Goal: Task Accomplishment & Management: Use online tool/utility

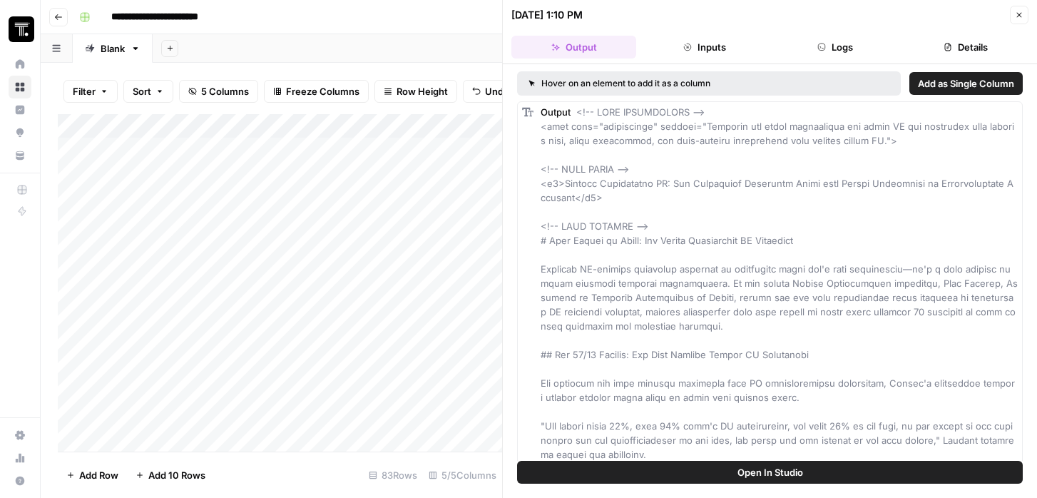
scroll to position [13, 0]
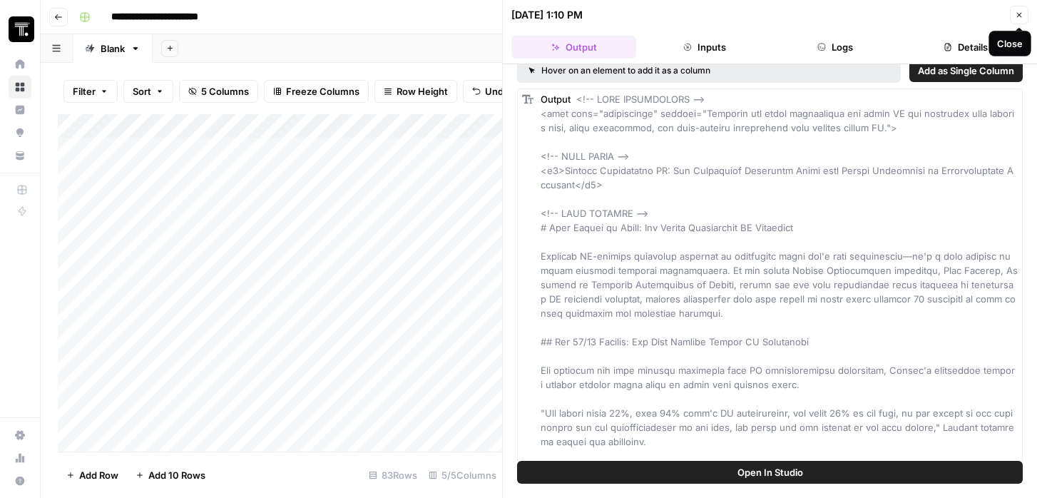
click at [1018, 19] on icon "button" at bounding box center [1019, 15] width 9 height 9
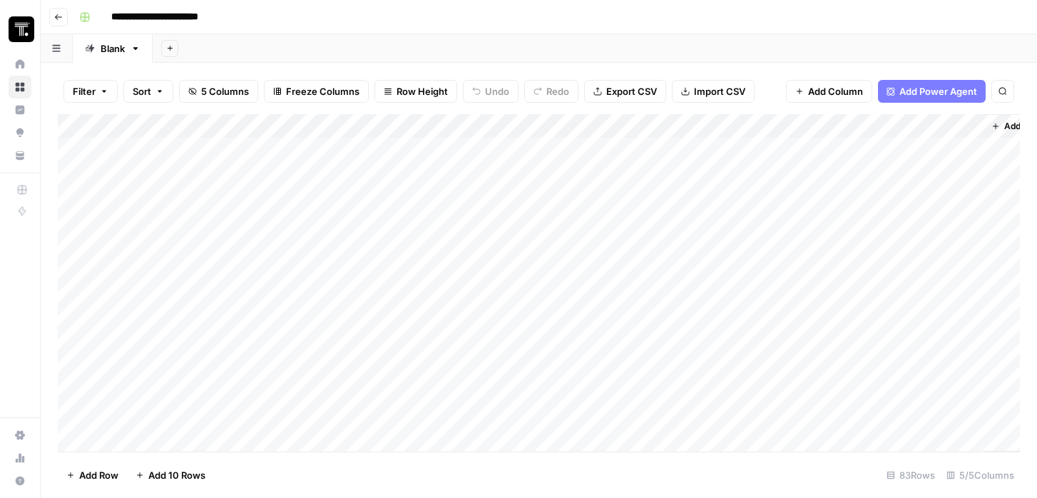
click at [740, 173] on div "Add Column" at bounding box center [539, 282] width 962 height 337
click at [763, 173] on div "Add Column" at bounding box center [539, 282] width 962 height 337
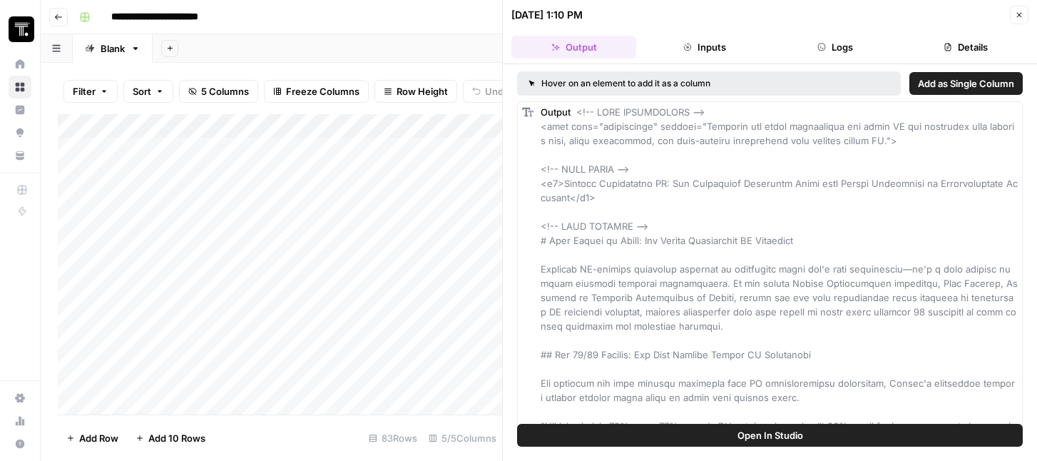
click at [817, 434] on button "Open In Studio" at bounding box center [770, 435] width 506 height 23
click at [1019, 16] on icon "button" at bounding box center [1019, 15] width 9 height 9
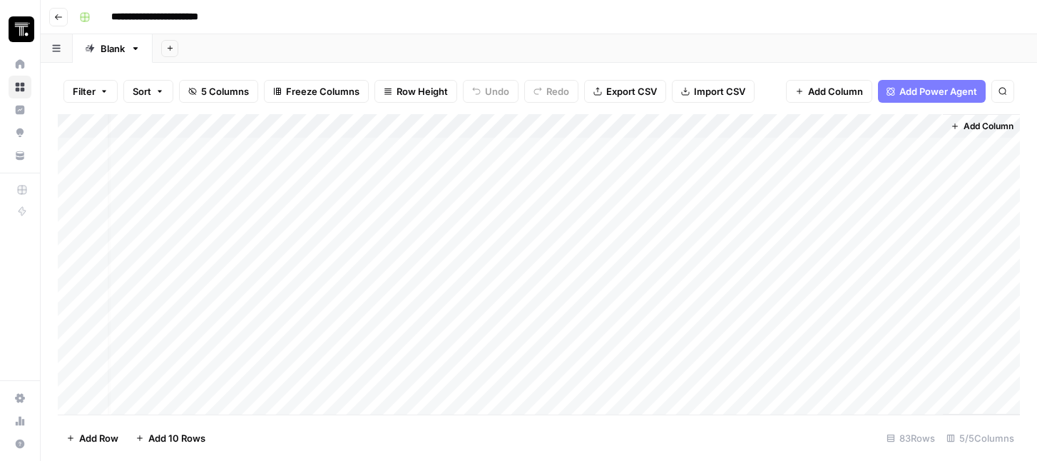
scroll to position [0, 43]
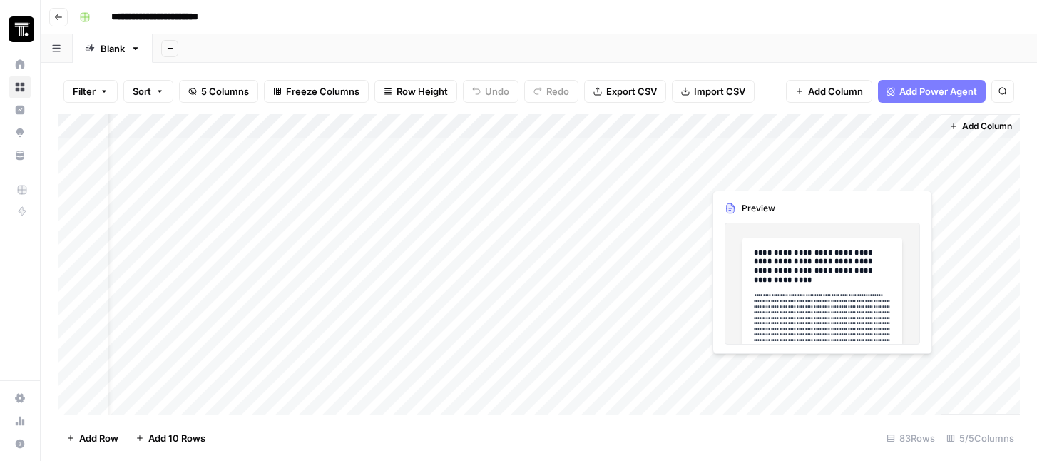
click at [880, 173] on div "Add Column" at bounding box center [539, 264] width 962 height 300
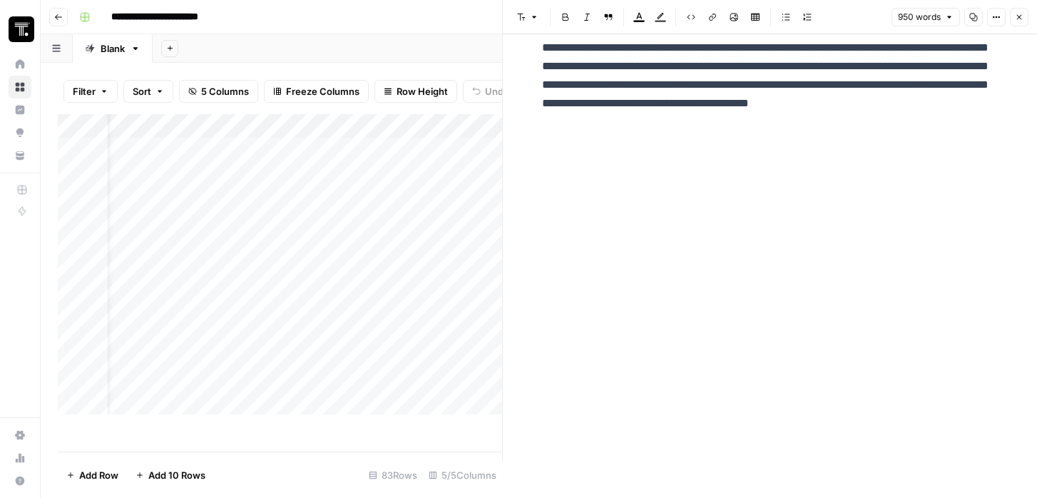
scroll to position [1267, 0]
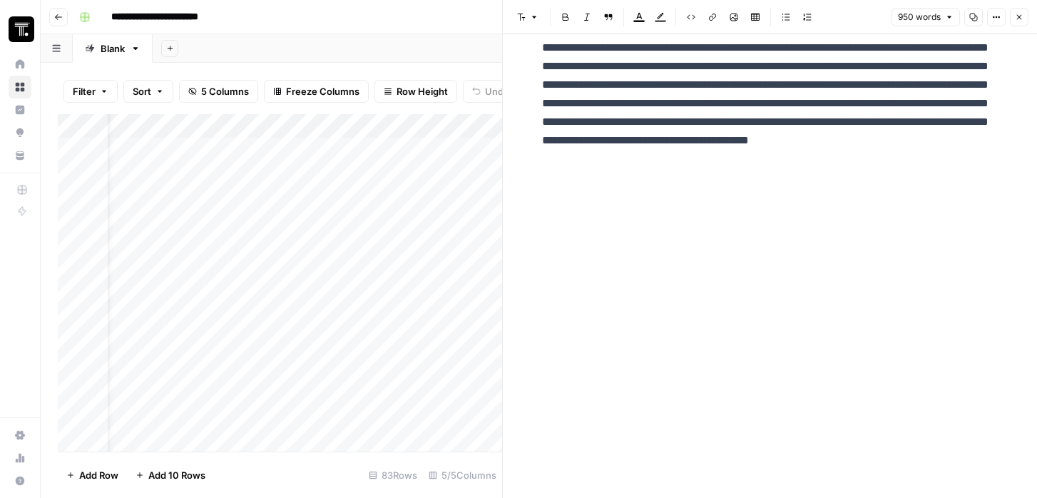
click at [1016, 16] on icon "button" at bounding box center [1019, 17] width 9 height 9
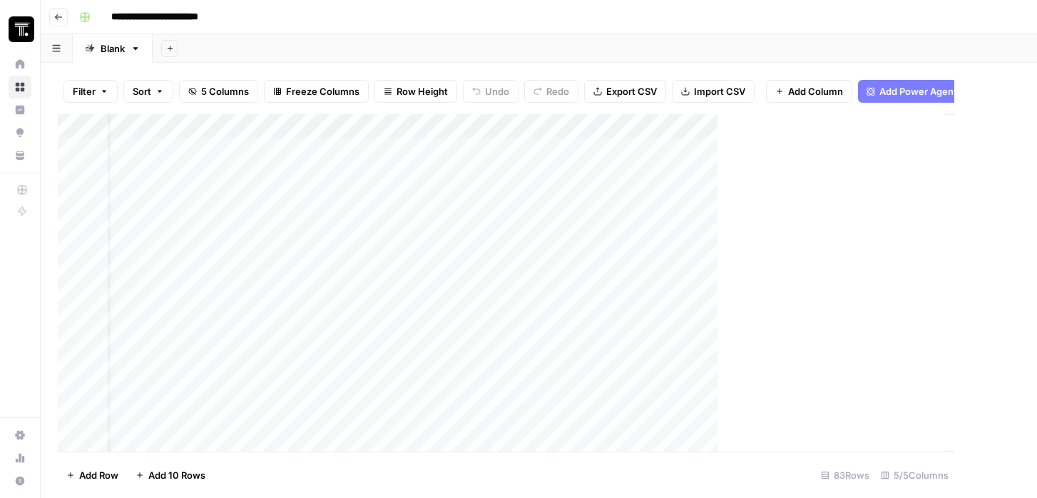
scroll to position [0, 26]
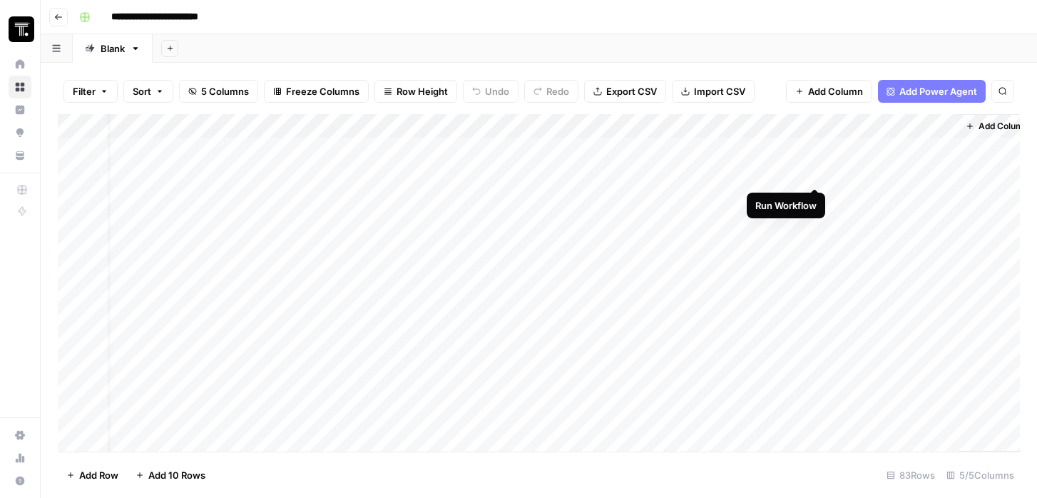
click at [815, 175] on div "Add Column" at bounding box center [539, 282] width 962 height 337
